Goal: Task Accomplishment & Management: Use online tool/utility

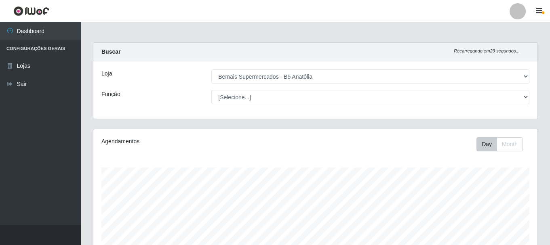
select select "405"
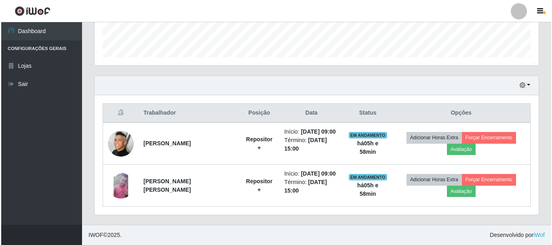
scroll to position [168, 444]
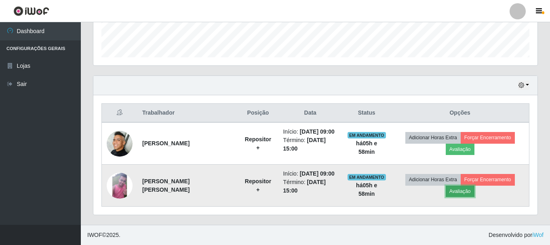
click at [469, 191] on button "Avaliação" at bounding box center [460, 191] width 29 height 11
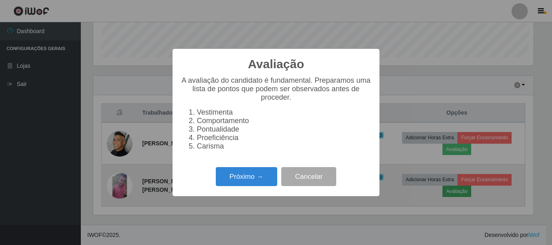
scroll to position [168, 440]
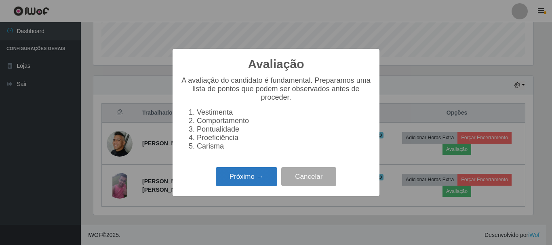
click at [221, 174] on button "Próximo →" at bounding box center [246, 176] width 61 height 19
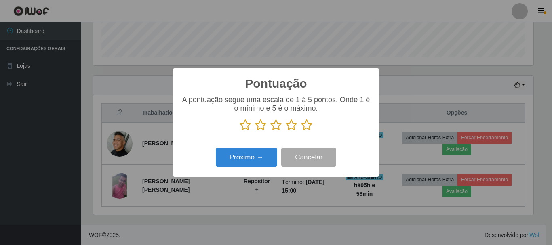
scroll to position [403810, 403537]
click at [312, 125] on icon at bounding box center [306, 125] width 11 height 12
click at [301, 131] on input "radio" at bounding box center [301, 131] width 0 height 0
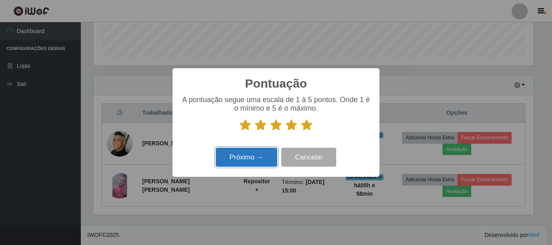
click at [240, 158] on button "Próximo →" at bounding box center [246, 157] width 61 height 19
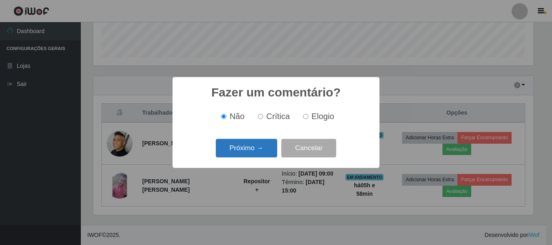
click at [244, 154] on button "Próximo →" at bounding box center [246, 148] width 61 height 19
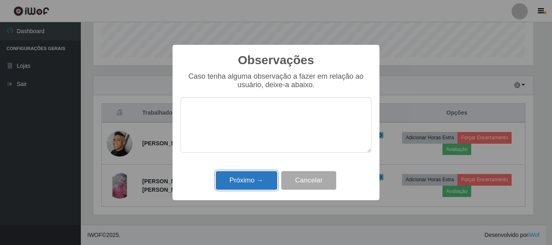
click at [250, 174] on button "Próximo →" at bounding box center [246, 180] width 61 height 19
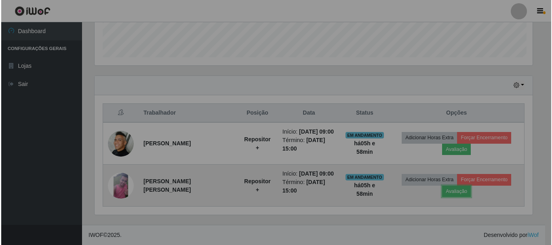
scroll to position [168, 444]
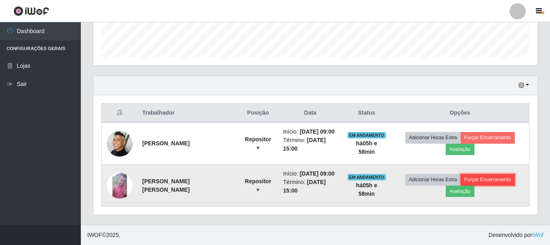
click at [481, 181] on button "Forçar Encerramento" at bounding box center [488, 179] width 54 height 11
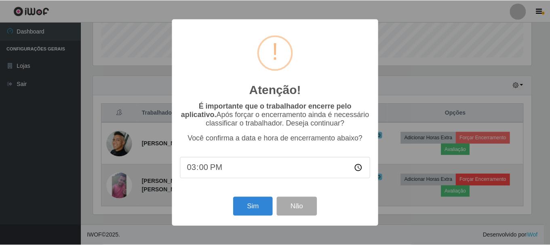
scroll to position [168, 440]
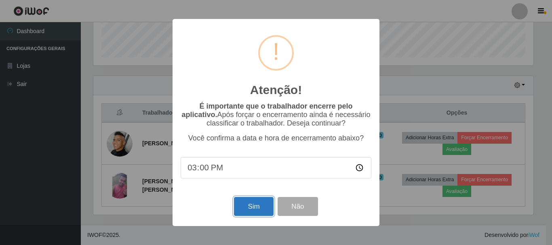
click at [248, 199] on button "Sim" at bounding box center [253, 206] width 39 height 19
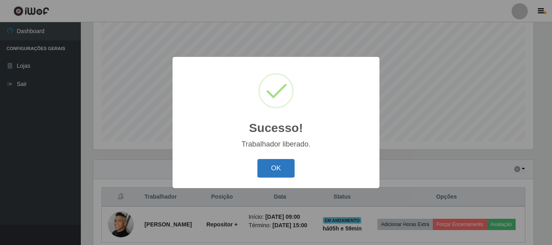
click at [273, 176] on button "OK" at bounding box center [276, 168] width 38 height 19
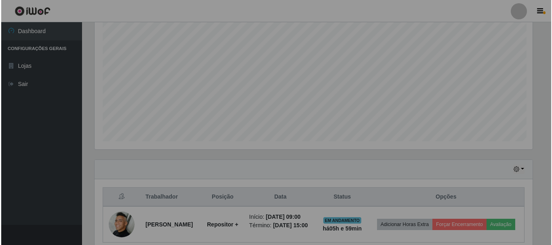
scroll to position [168, 444]
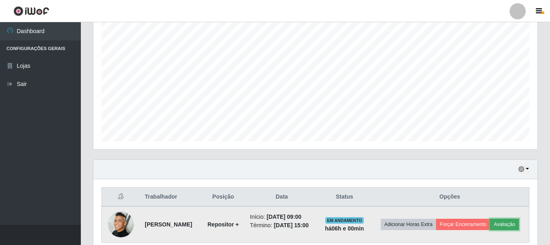
click at [513, 220] on button "Avaliação" at bounding box center [504, 224] width 29 height 11
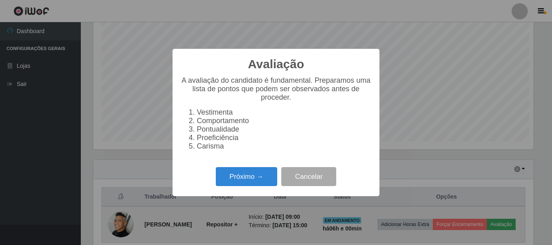
scroll to position [168, 440]
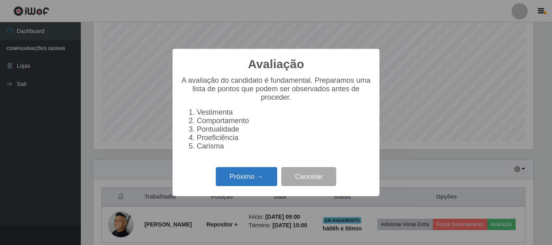
drag, startPoint x: 245, startPoint y: 187, endPoint x: 250, endPoint y: 177, distance: 11.2
click at [250, 177] on button "Próximo →" at bounding box center [246, 176] width 61 height 19
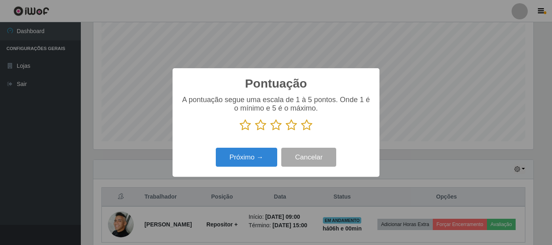
scroll to position [403810, 403537]
click at [301, 130] on icon at bounding box center [306, 125] width 11 height 12
click at [301, 131] on input "radio" at bounding box center [301, 131] width 0 height 0
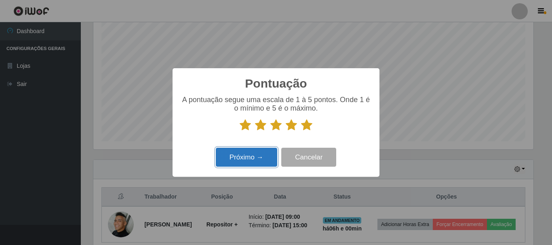
click at [234, 162] on button "Próximo →" at bounding box center [246, 157] width 61 height 19
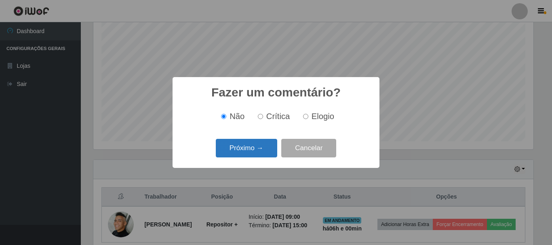
click at [259, 153] on button "Próximo →" at bounding box center [246, 148] width 61 height 19
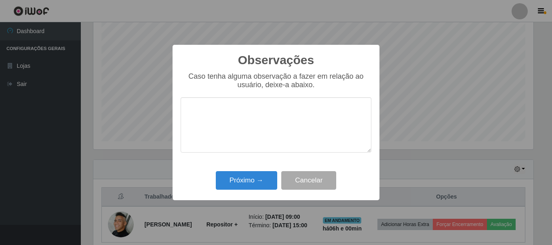
click at [262, 194] on div "Observações × Caso tenha alguma observação a fazer em relação ao usuário, deixe…" at bounding box center [275, 123] width 207 height 156
click at [261, 188] on button "Próximo →" at bounding box center [246, 180] width 61 height 19
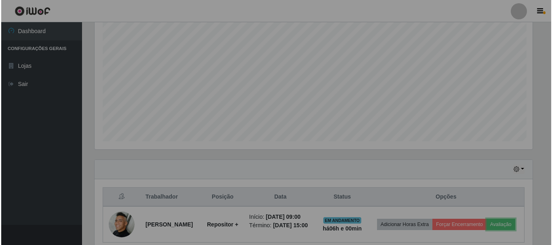
scroll to position [168, 444]
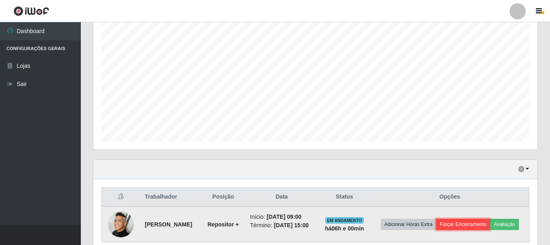
click at [482, 228] on button "Forçar Encerramento" at bounding box center [463, 224] width 54 height 11
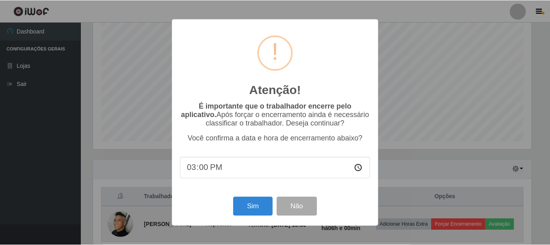
scroll to position [168, 440]
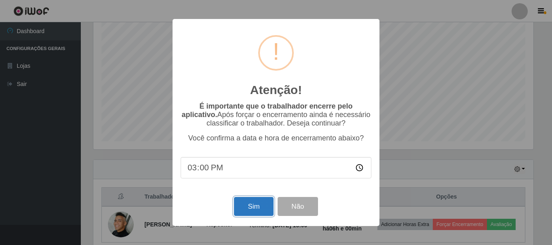
click at [263, 207] on button "Sim" at bounding box center [253, 206] width 39 height 19
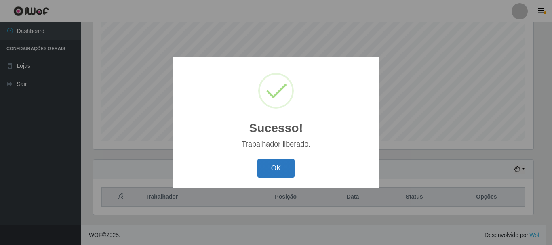
click at [281, 169] on button "OK" at bounding box center [276, 168] width 38 height 19
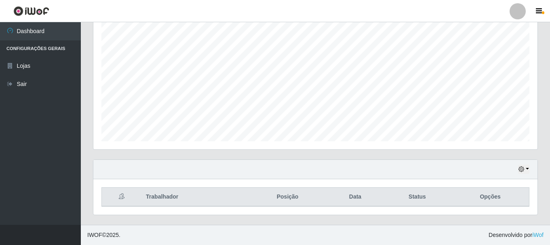
scroll to position [168, 444]
